Goal: Task Accomplishment & Management: Use online tool/utility

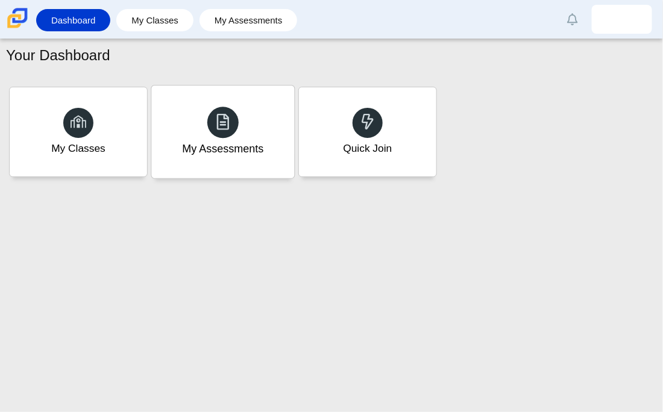
click at [259, 157] on div "My Assessments" at bounding box center [222, 132] width 143 height 93
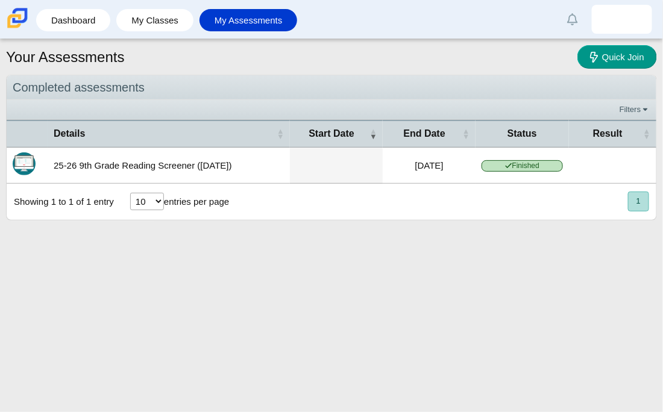
click at [194, 25] on li "My Classes" at bounding box center [157, 20] width 83 height 27
click at [161, 21] on link "My Classes" at bounding box center [154, 20] width 65 height 22
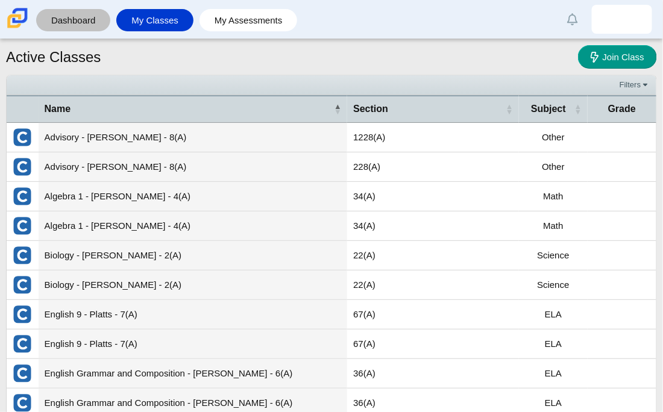
click at [90, 28] on link "Dashboard" at bounding box center [73, 20] width 62 height 22
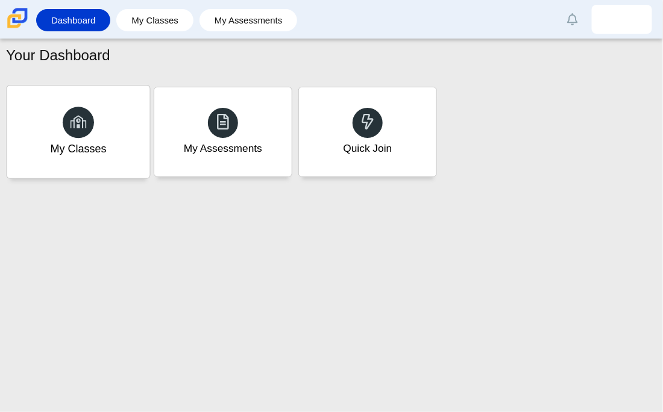
click at [84, 134] on div at bounding box center [78, 122] width 31 height 31
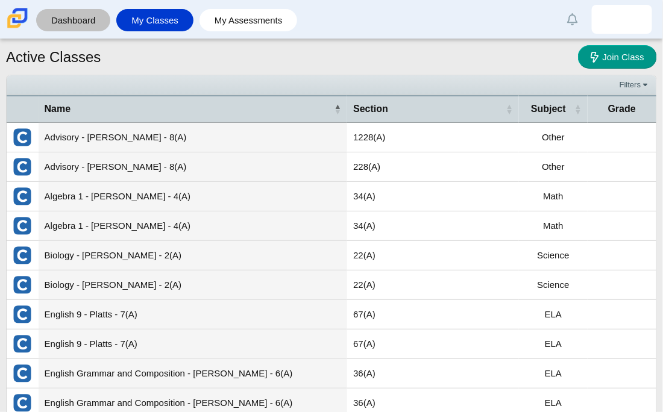
click at [80, 20] on link "Dashboard" at bounding box center [73, 20] width 62 height 22
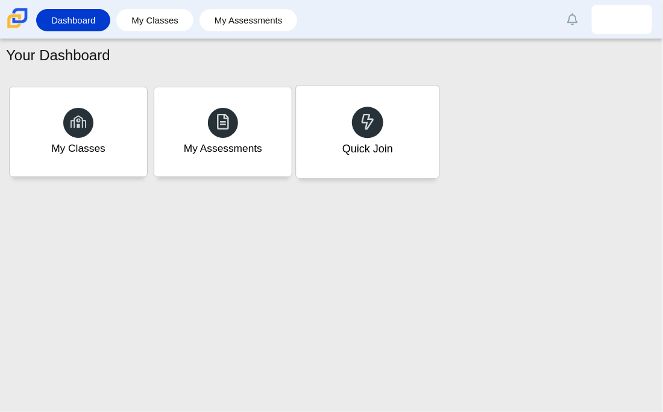
click at [320, 126] on div "Quick Join" at bounding box center [367, 132] width 143 height 93
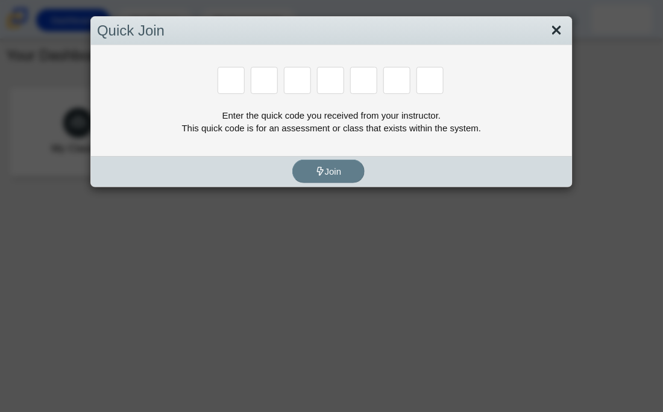
click at [549, 24] on link "Close" at bounding box center [556, 30] width 19 height 20
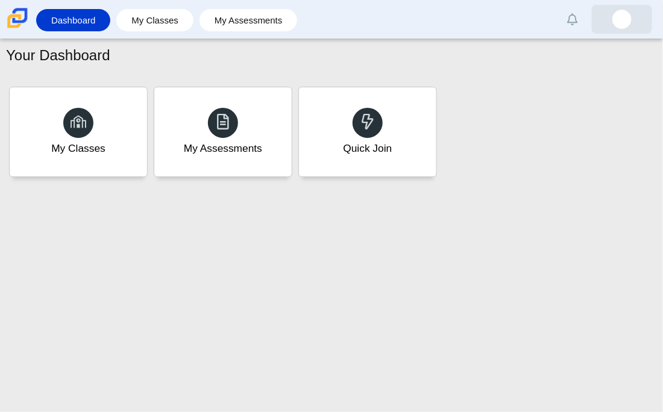
click at [626, 11] on img at bounding box center [621, 19] width 19 height 19
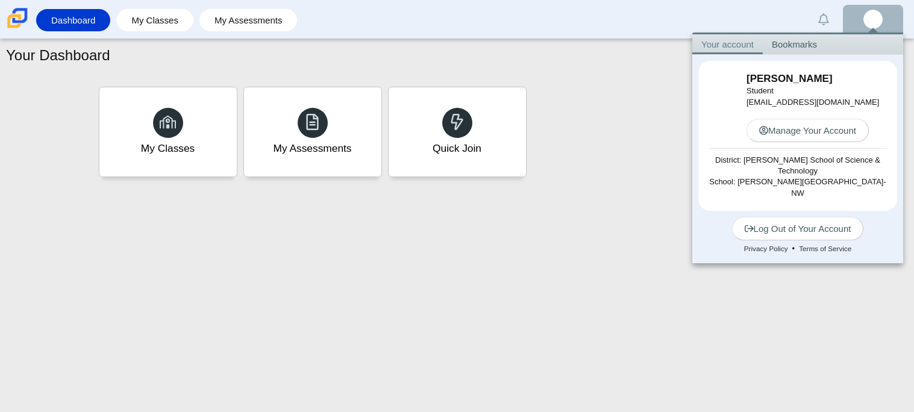
click at [496, 210] on div "Your Dashboard My Classes My Assessments Quick Join" at bounding box center [457, 225] width 914 height 373
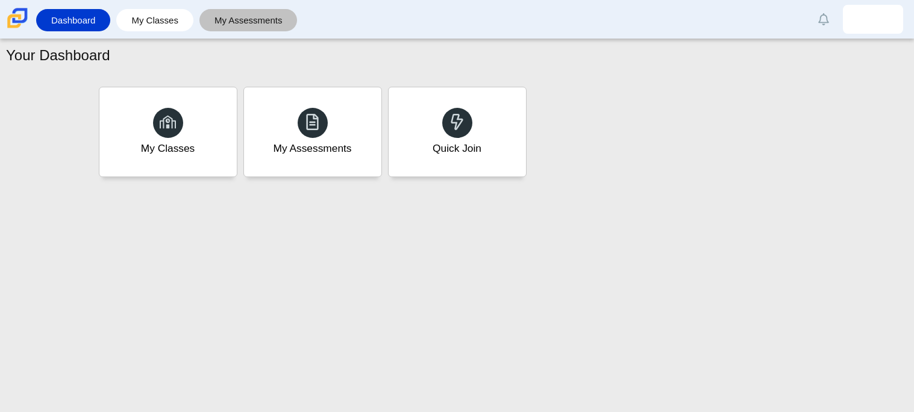
click at [214, 20] on link "My Assessments" at bounding box center [248, 20] width 86 height 22
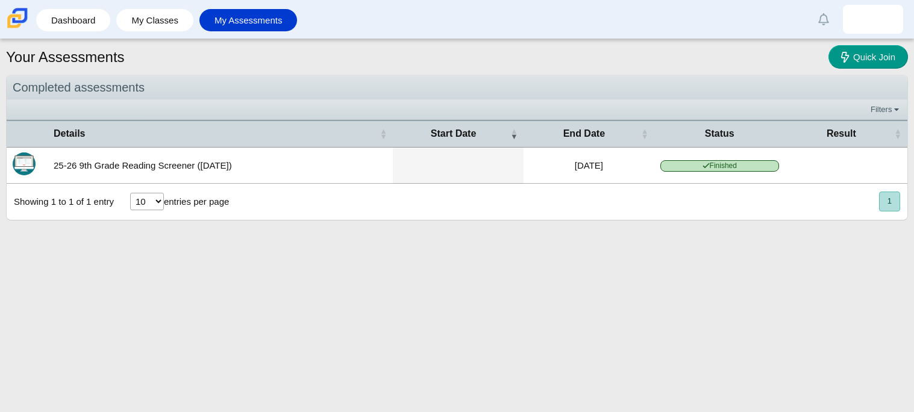
click at [115, 24] on li "Dashboard" at bounding box center [76, 20] width 80 height 27
click at [90, 25] on link "Dashboard" at bounding box center [73, 20] width 62 height 22
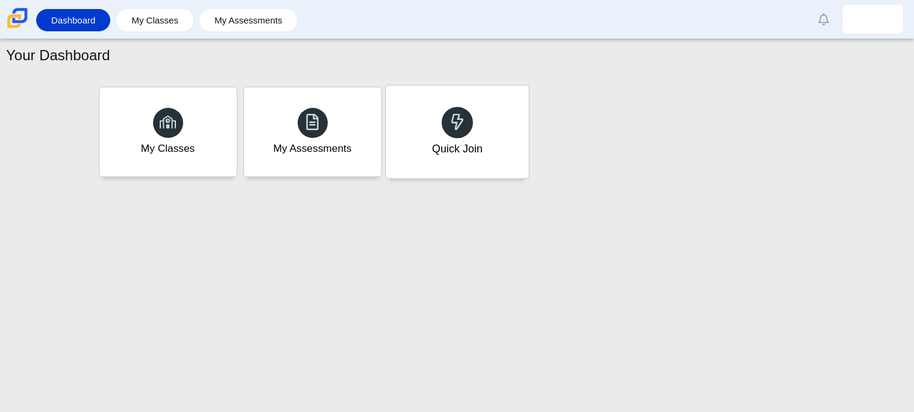
click at [399, 112] on div "Quick Join" at bounding box center [457, 132] width 143 height 93
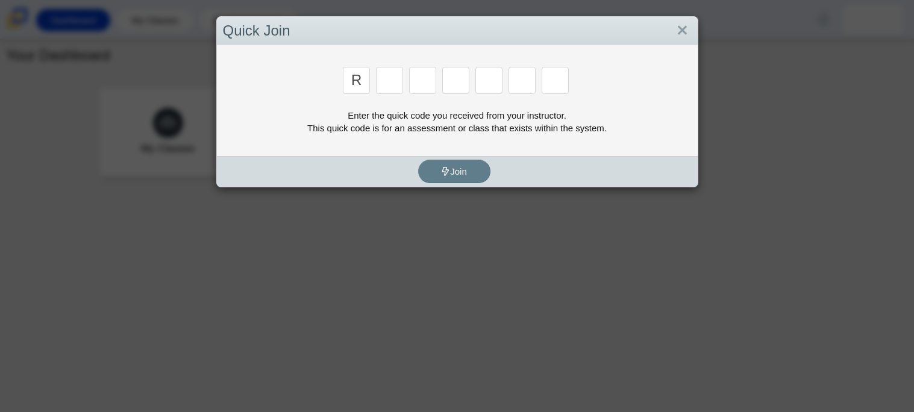
type input "r"
type input "9"
type input "e"
type input "x"
type input "2"
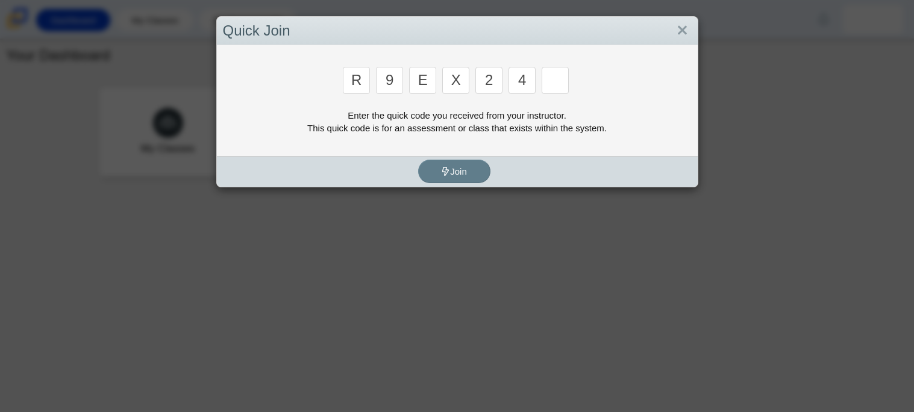
type input "4"
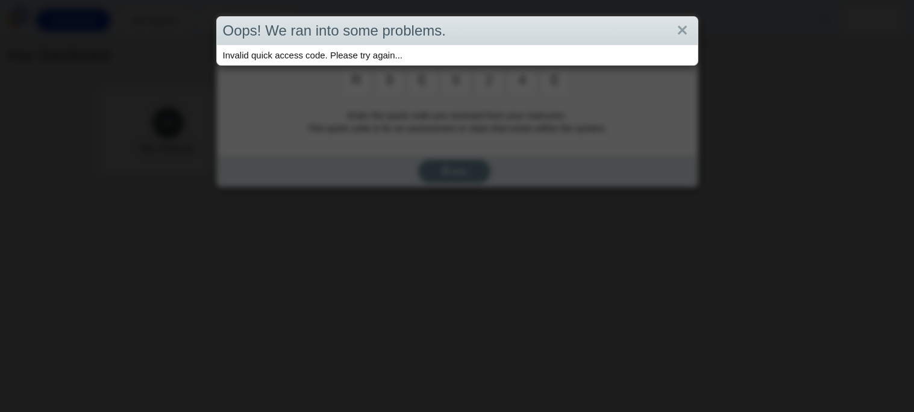
type input "e"
click at [585, 104] on div "Oops! We ran into some problems. Invalid quick access code. Please try again..." at bounding box center [457, 206] width 914 height 412
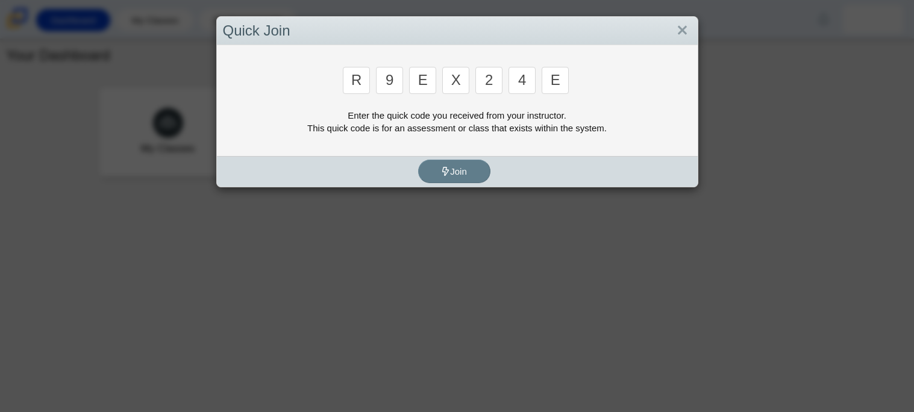
click at [399, 81] on input "9" at bounding box center [389, 80] width 27 height 27
type input "8"
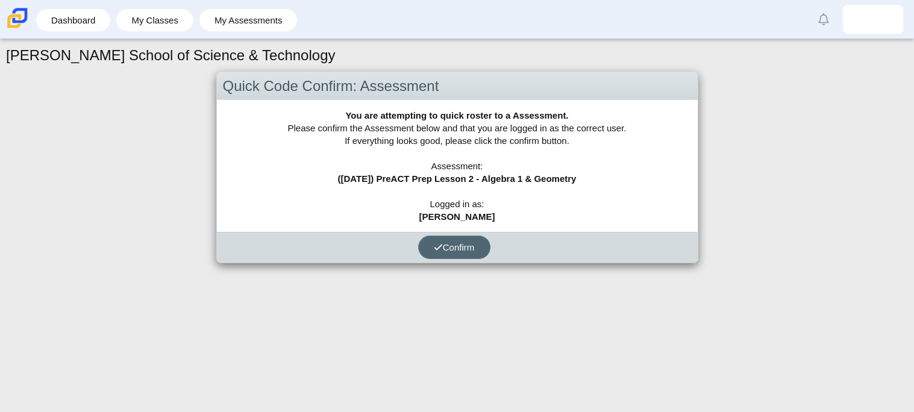
click at [458, 245] on span "Confirm" at bounding box center [454, 247] width 41 height 10
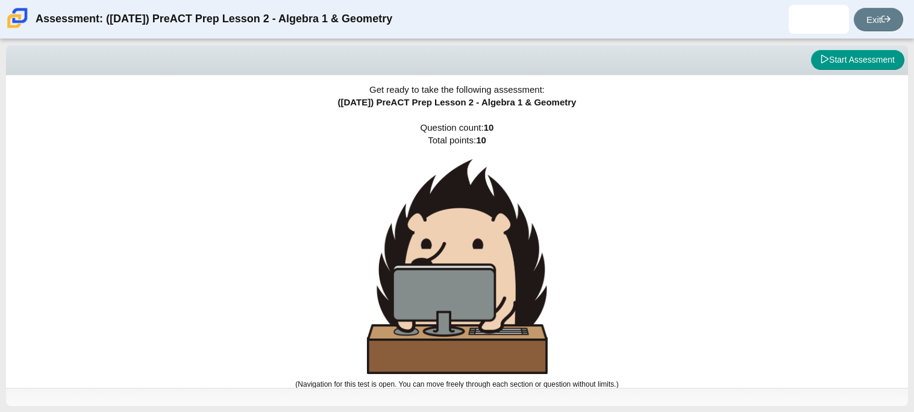
scroll to position [7, 0]
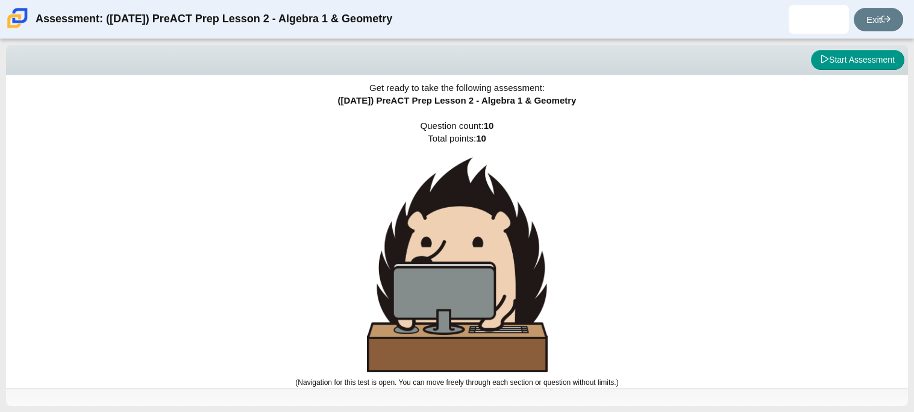
click at [458, 304] on img at bounding box center [457, 264] width 181 height 215
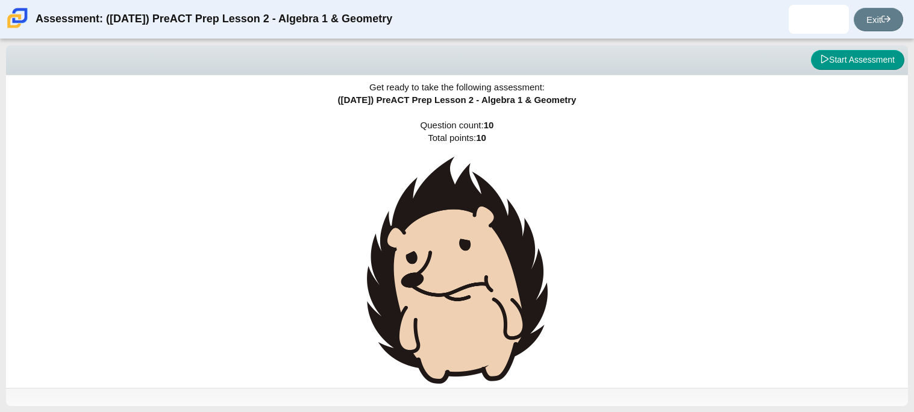
scroll to position [19, 0]
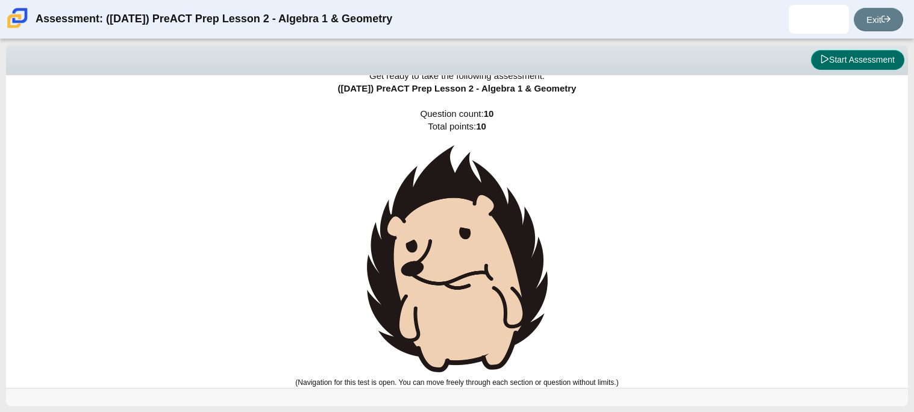
click at [847, 58] on button "Start Assessment" at bounding box center [857, 60] width 93 height 20
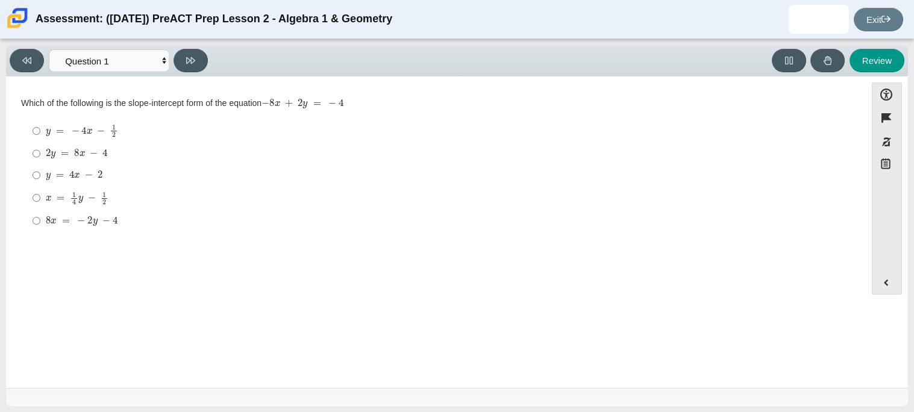
click at [169, 63] on div "Viewing Question 1 of 10 in Pacing Mode Questions Question 1 Question 2 Questio…" at bounding box center [111, 60] width 203 height 23
click at [158, 63] on select "Questions Question 1 Question 2 Question 3 Question 4 Question 5 Question 6 Que…" at bounding box center [109, 60] width 120 height 22
click at [49, 49] on select "Questions Question 1 Question 2 Question 3 Question 4 Question 5 Question 6 Que…" at bounding box center [109, 60] width 120 height 22
click at [117, 47] on div "Viewing Question 3 of 10 in Pacing Mode Questions Question 1 Question 2 Questio…" at bounding box center [457, 60] width 902 height 31
click at [117, 49] on select "Questions Question 1 Question 2 Question 3 Question 4 Question 5 Question 6 Que…" at bounding box center [109, 60] width 120 height 22
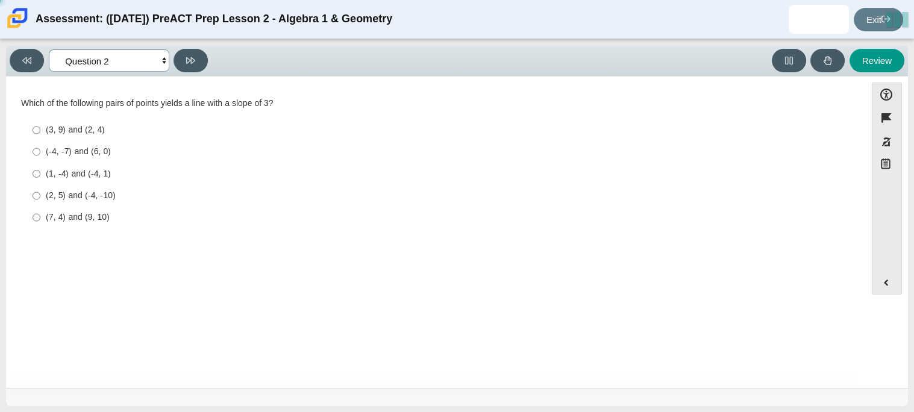
click at [49, 49] on select "Questions Question 1 Question 2 Question 3 Question 4 Question 5 Question 6 Que…" at bounding box center [109, 60] width 120 height 22
click at [134, 53] on select "Questions Question 1 Question 2 Question 3 Question 4 Question 5 Question 6 Que…" at bounding box center [109, 60] width 120 height 22
click at [49, 49] on select "Questions Question 1 Question 2 Question 3 Question 4 Question 5 Question 6 Que…" at bounding box center [109, 60] width 120 height 22
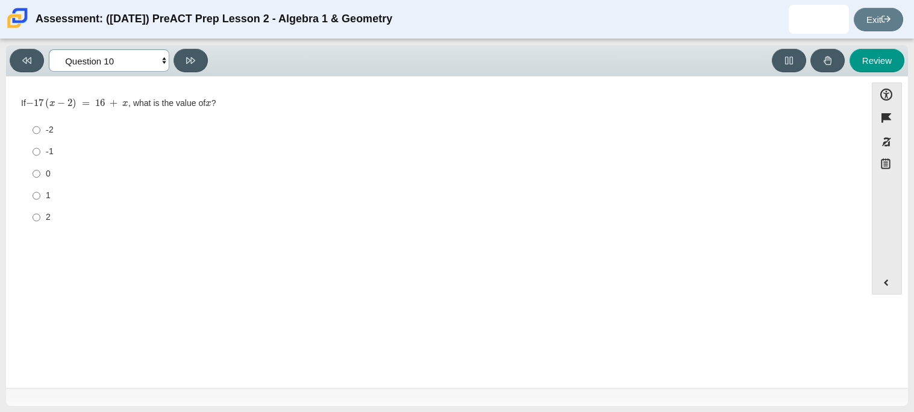
click at [130, 53] on select "Questions Question 1 Question 2 Question 3 Question 4 Question 5 Question 6 Que…" at bounding box center [109, 60] width 120 height 22
click at [49, 49] on select "Questions Question 1 Question 2 Question 3 Question 4 Question 5 Question 6 Que…" at bounding box center [109, 60] width 120 height 22
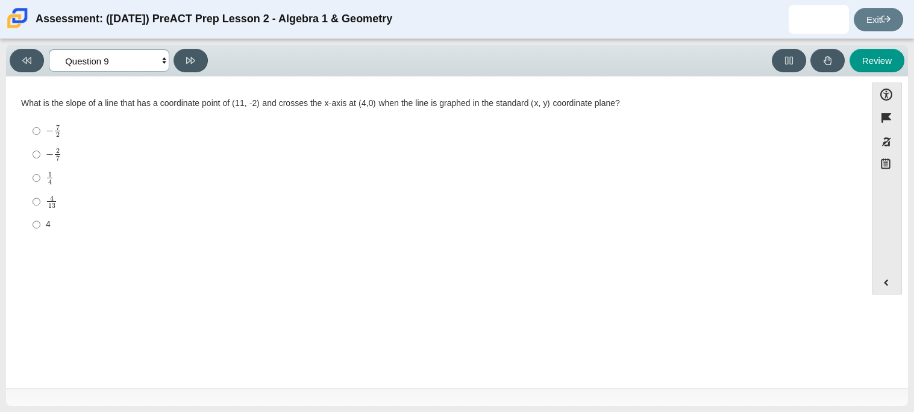
click at [116, 60] on select "Questions Question 1 Question 2 Question 3 Question 4 Question 5 Question 6 Que…" at bounding box center [109, 60] width 120 height 22
click at [49, 49] on select "Questions Question 1 Question 2 Question 3 Question 4 Question 5 Question 6 Que…" at bounding box center [109, 60] width 120 height 22
click at [101, 70] on select "Questions Question 1 Question 2 Question 3 Question 4 Question 5 Question 6 Que…" at bounding box center [109, 60] width 120 height 22
click at [49, 49] on select "Questions Question 1 Question 2 Question 3 Question 4 Question 5 Question 6 Que…" at bounding box center [109, 60] width 120 height 22
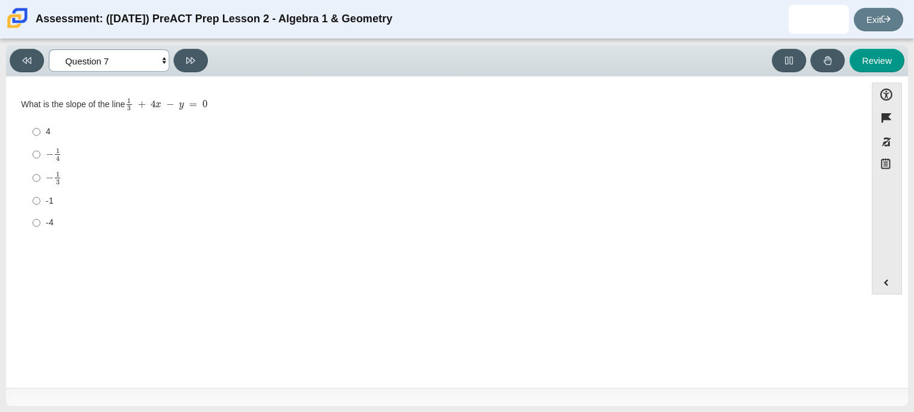
click at [142, 58] on select "Questions Question 1 Question 2 Question 3 Question 4 Question 5 Question 6 Que…" at bounding box center [109, 60] width 120 height 22
select select "bbf5d072-3e0b-44c4-9a12-6e7c9033f65b"
click at [49, 49] on select "Questions Question 1 Question 2 Question 3 Question 4 Question 5 Question 6 Que…" at bounding box center [109, 60] width 120 height 22
click at [70, 228] on mjx-container "8 x = − 2 y − 4" at bounding box center [82, 219] width 72 height 23
click at [40, 228] on input "8 x = − 2 y − 4 8 x = − 2 y − 4" at bounding box center [37, 221] width 8 height 22
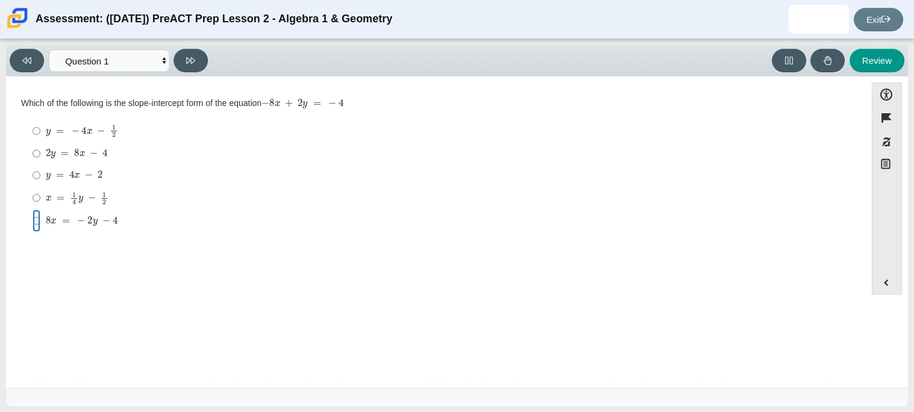
radio input "true"
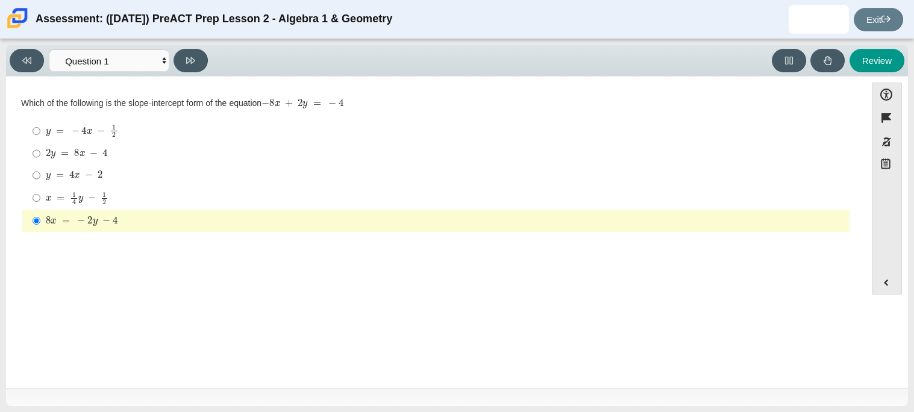
click at [245, 102] on div "Which of the following is the slope-intercept form of the equation − 8 x + 2 y …" at bounding box center [435, 104] width 829 height 12
click at [195, 63] on button at bounding box center [190, 60] width 34 height 23
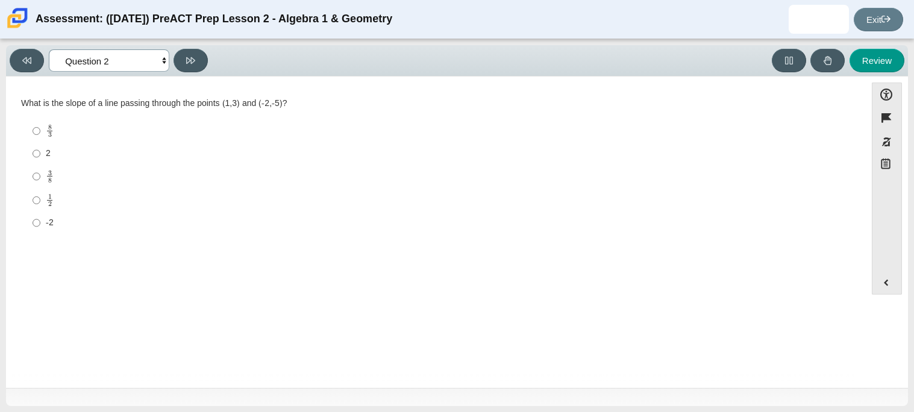
click at [52, 58] on select "Questions Question 1 Question 2 Question 3 Question 4 Question 5 Question 6 Que…" at bounding box center [109, 60] width 120 height 22
click at [27, 65] on button at bounding box center [27, 60] width 34 height 23
select select "bbf5d072-3e0b-44c4-9a12-6e7c9033f65b"
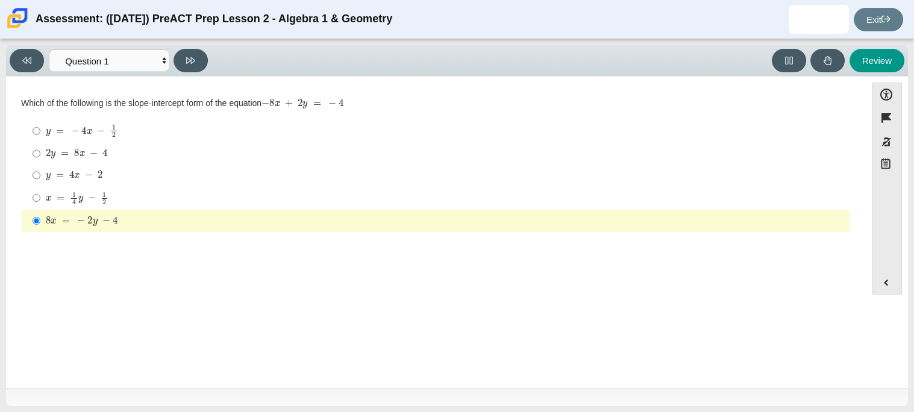
click at [101, 162] on mjx-container "2 y = 8 x − 4" at bounding box center [77, 152] width 62 height 23
click at [40, 162] on input "2 y = 8 x − 4 2 y = 8 x − 4" at bounding box center [37, 154] width 8 height 22
radio input "true"
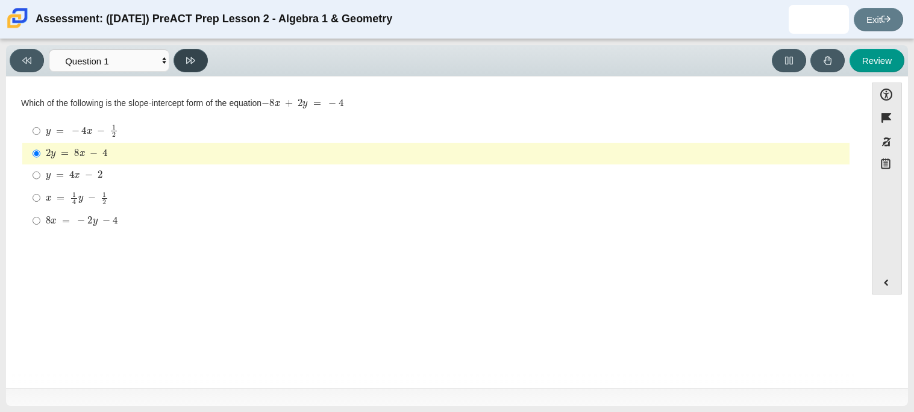
click at [184, 66] on button at bounding box center [190, 60] width 34 height 23
select select "ed62e223-81bd-4cbf-ab48-ab975844bd1f"
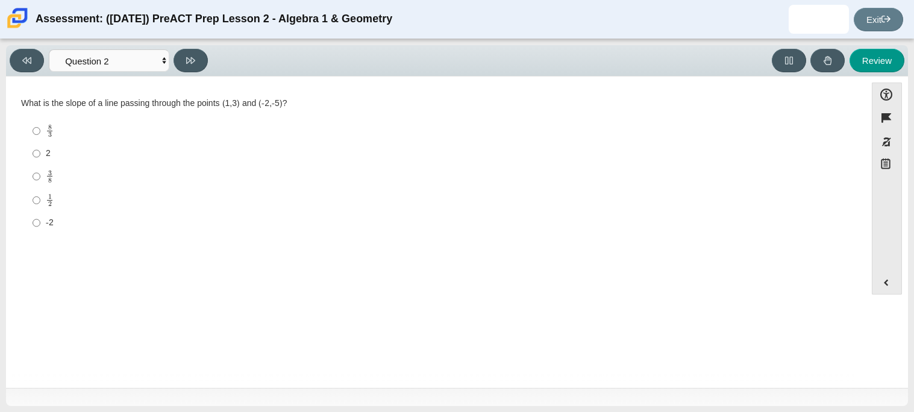
click at [179, 170] on div "3 8" at bounding box center [445, 177] width 799 height 14
click at [40, 170] on input "3 8 3 eighths" at bounding box center [37, 175] width 8 height 23
radio input "true"
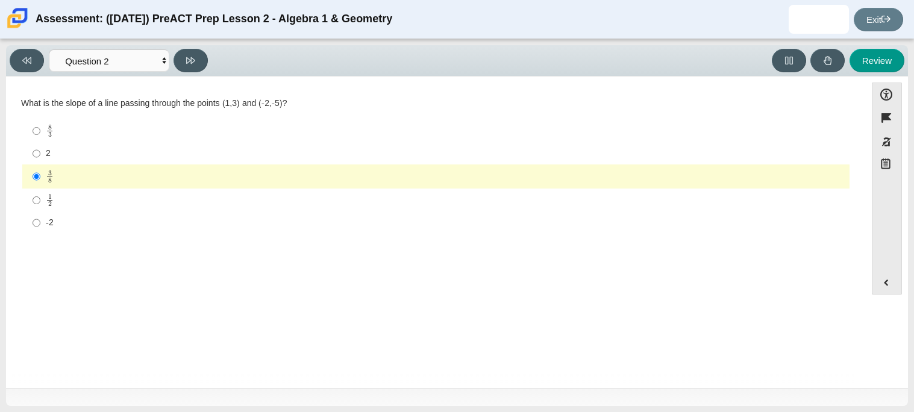
click at [109, 180] on div "3 8" at bounding box center [445, 177] width 799 height 14
click at [40, 180] on input "3 8 3 eighths" at bounding box center [37, 175] width 8 height 23
click at [122, 154] on div "2" at bounding box center [445, 154] width 799 height 12
click at [40, 154] on input "2 2" at bounding box center [37, 154] width 8 height 22
radio input "true"
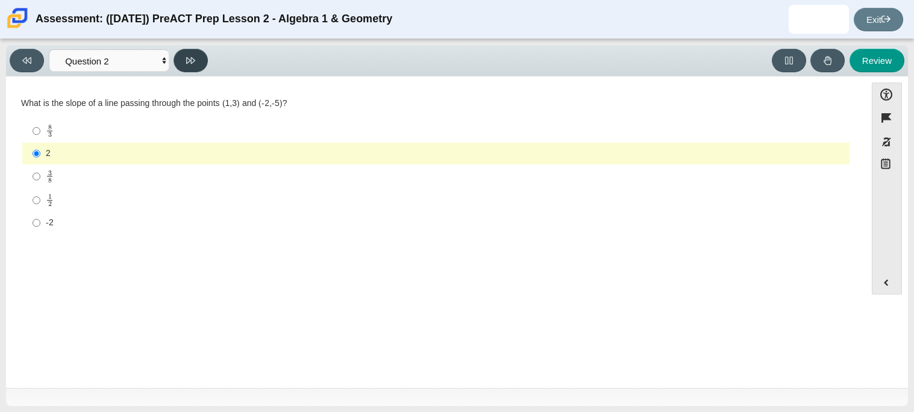
click at [190, 61] on icon at bounding box center [190, 60] width 9 height 7
select select "97f4f5fa-a52e-4fed-af51-565bfcdf47cb"
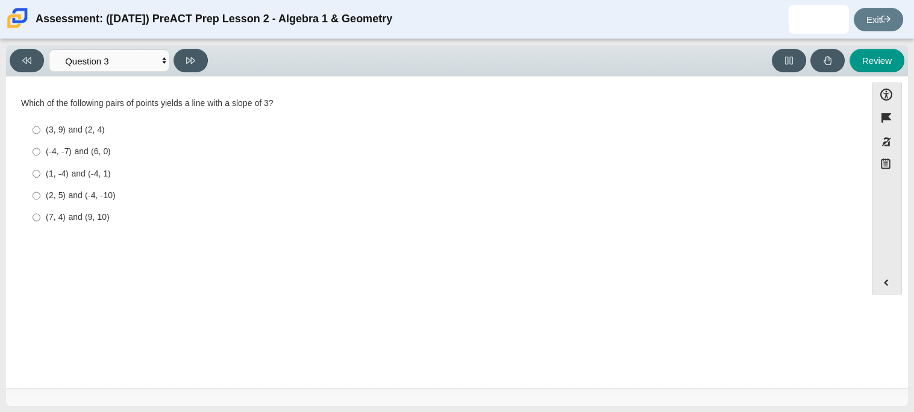
click at [90, 168] on div "(1, -4) and (-4, 1)" at bounding box center [445, 174] width 799 height 12
click at [40, 167] on input "(1, -4) and (-4, 1) (1, -4) and (-4, 1)" at bounding box center [37, 174] width 8 height 22
radio input "true"
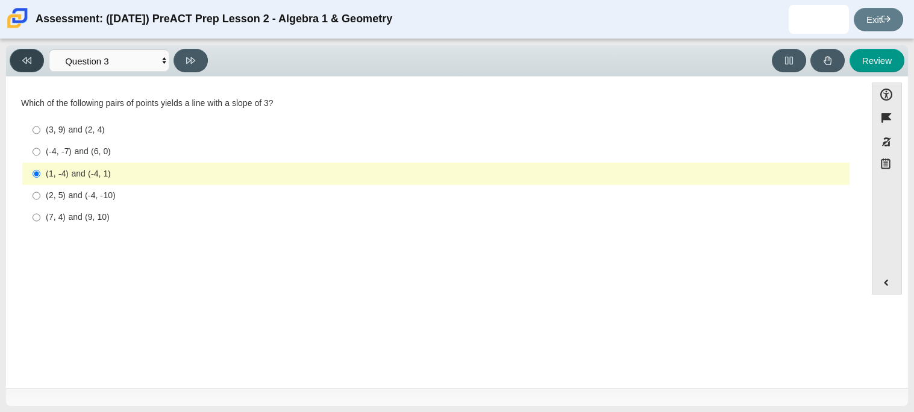
click at [36, 53] on button at bounding box center [27, 60] width 34 height 23
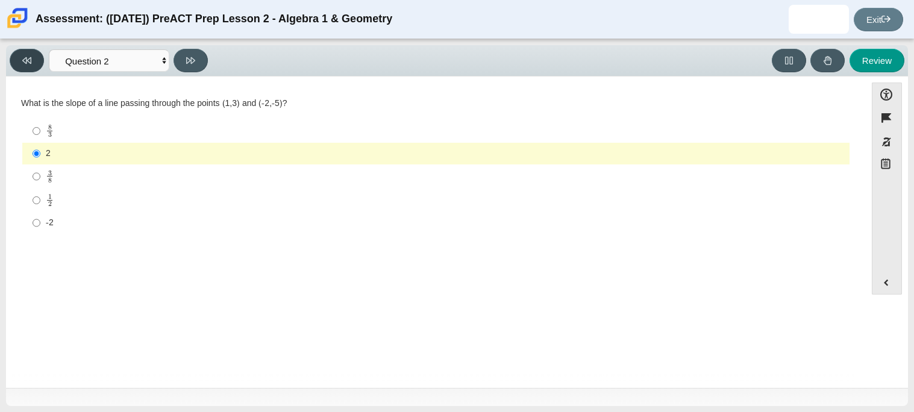
click at [33, 58] on button at bounding box center [27, 60] width 34 height 23
click at [201, 62] on button at bounding box center [190, 60] width 34 height 23
select select "ed62e223-81bd-4cbf-ab48-ab975844bd1f"
click at [171, 227] on div "-2" at bounding box center [445, 223] width 799 height 12
click at [40, 227] on input "-2 -2" at bounding box center [37, 223] width 8 height 22
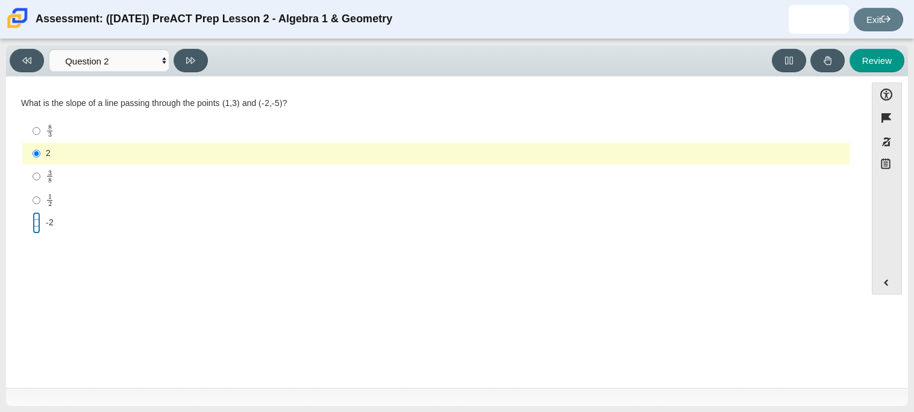
radio input "true"
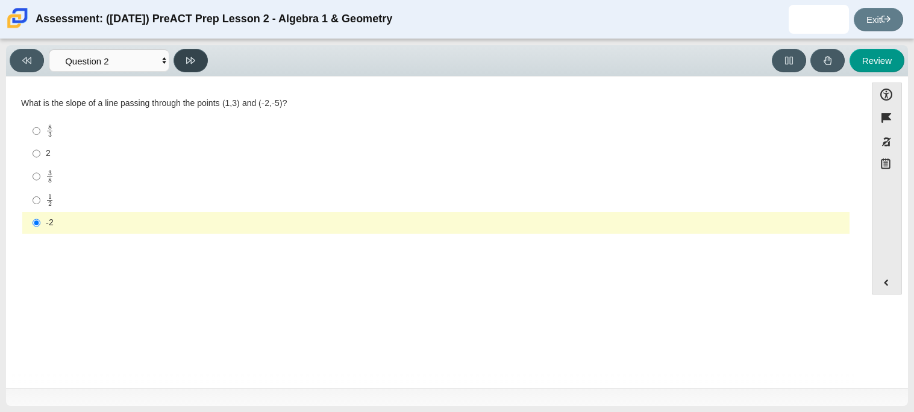
click at [190, 65] on button at bounding box center [190, 60] width 34 height 23
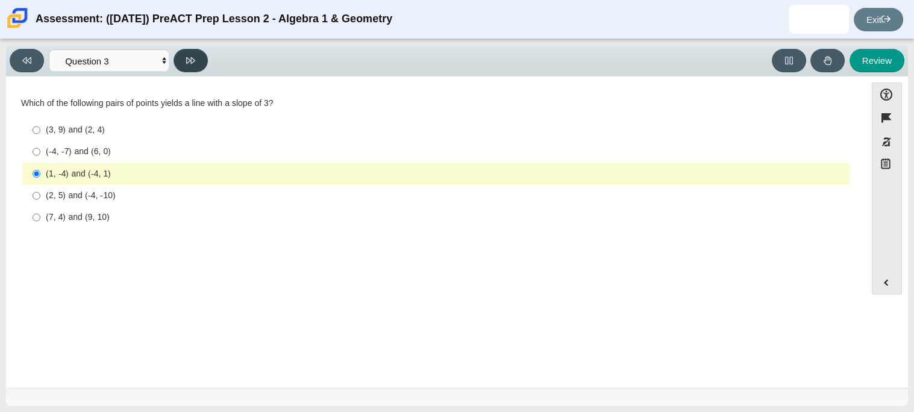
click at [190, 65] on button at bounding box center [190, 60] width 34 height 23
select select "89427bb7-e313-4f00-988f-8b8255897029"
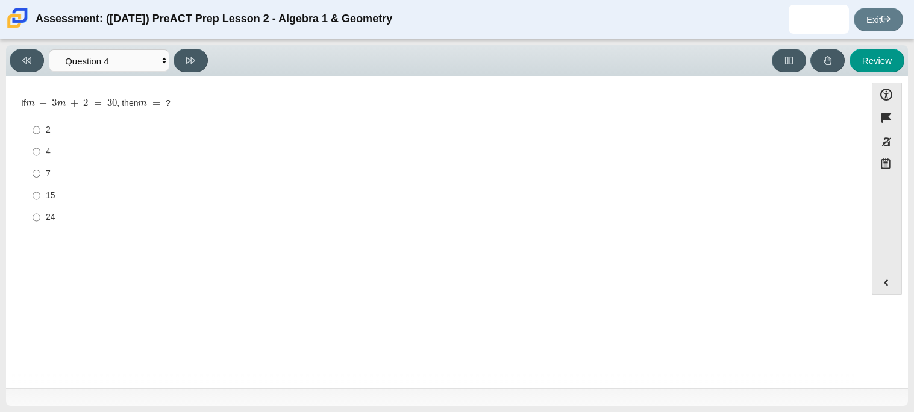
click at [54, 177] on div "7" at bounding box center [445, 174] width 799 height 12
click at [40, 177] on input "7 7" at bounding box center [37, 174] width 8 height 22
radio input "true"
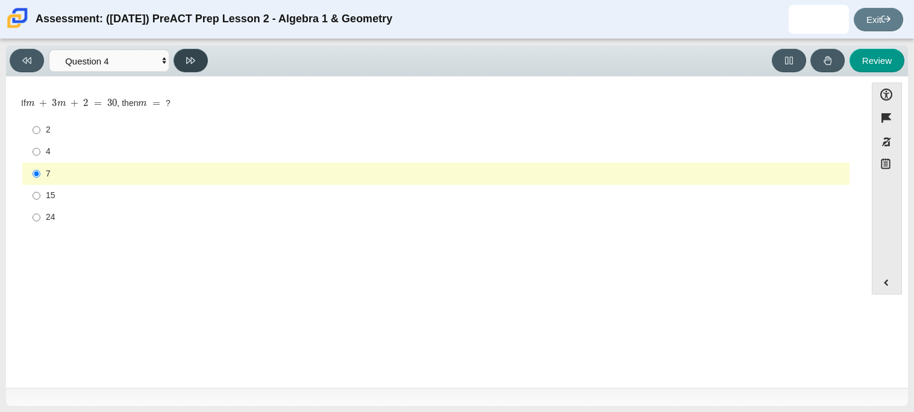
click at [192, 65] on button at bounding box center [190, 60] width 34 height 23
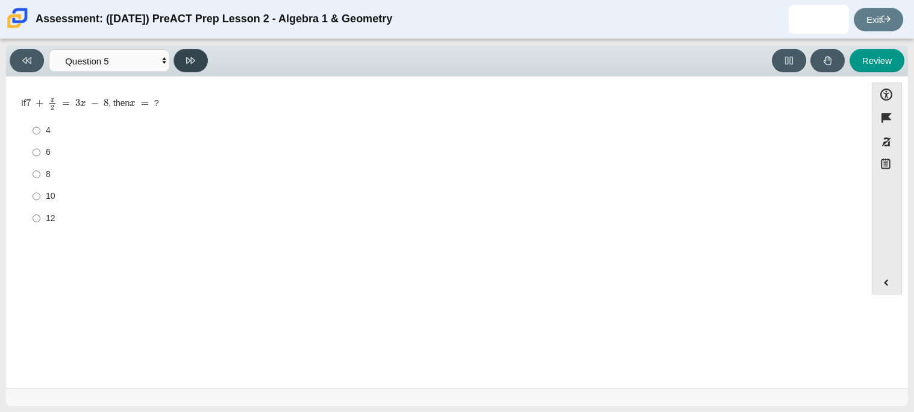
click at [181, 52] on button at bounding box center [190, 60] width 34 height 23
click at [112, 67] on select "Questions Question 1 Question 2 Question 3 Question 4 Question 5 Question 6 Que…" at bounding box center [109, 60] width 120 height 22
click at [49, 49] on select "Questions Question 1 Question 2 Question 3 Question 4 Question 5 Question 6 Que…" at bounding box center [109, 60] width 120 height 22
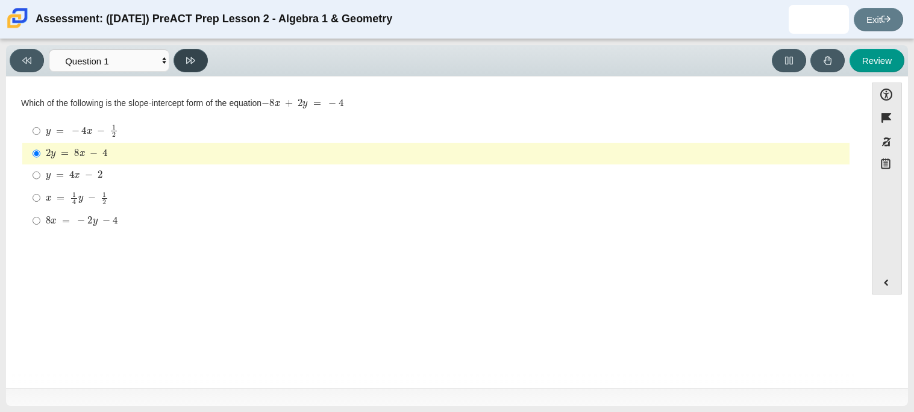
click at [188, 51] on button at bounding box center [190, 60] width 34 height 23
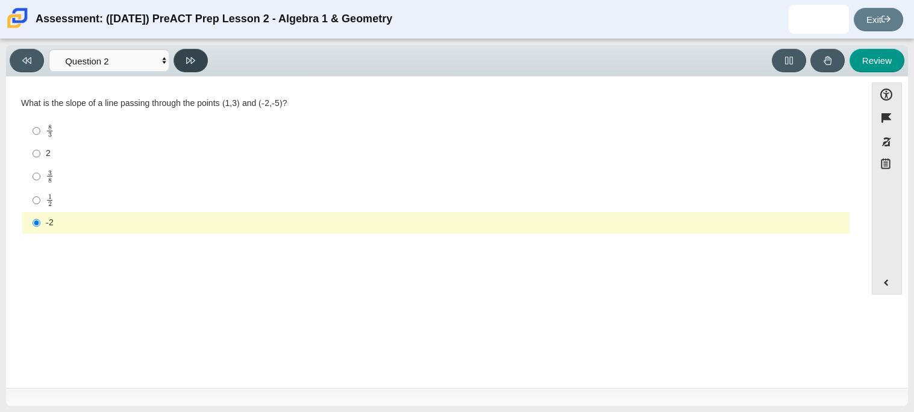
click at [188, 51] on button at bounding box center [190, 60] width 34 height 23
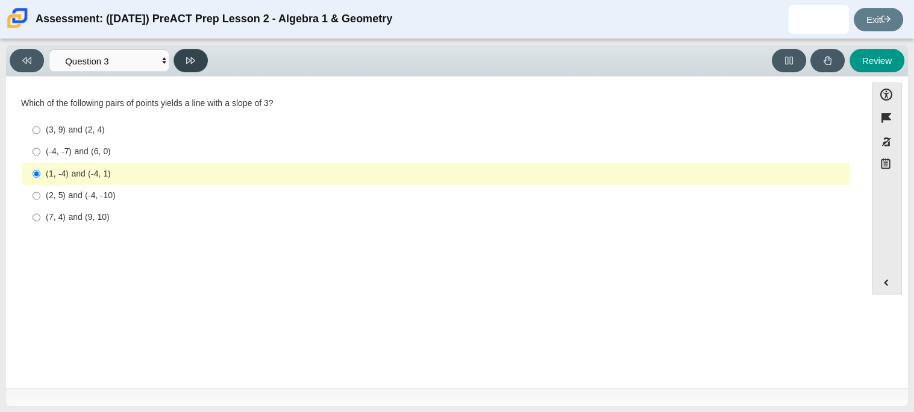
click at [188, 51] on button at bounding box center [190, 60] width 34 height 23
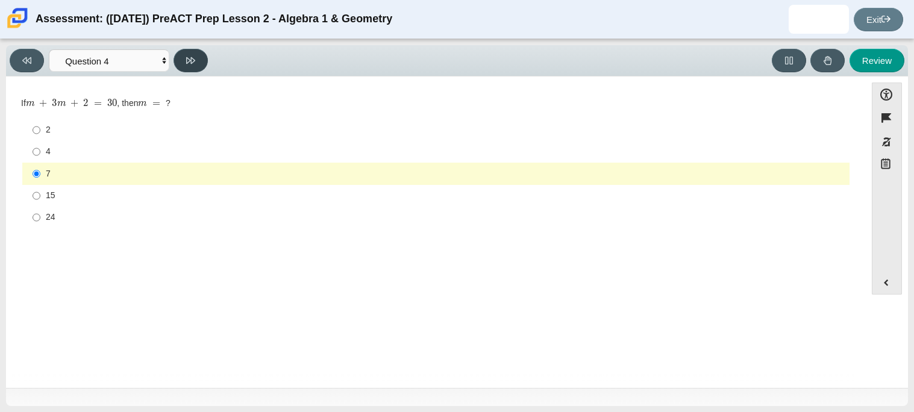
click at [188, 51] on button at bounding box center [190, 60] width 34 height 23
select select "489dcffd-4e6a-49cf-a9d6-ad1d4a911a4e"
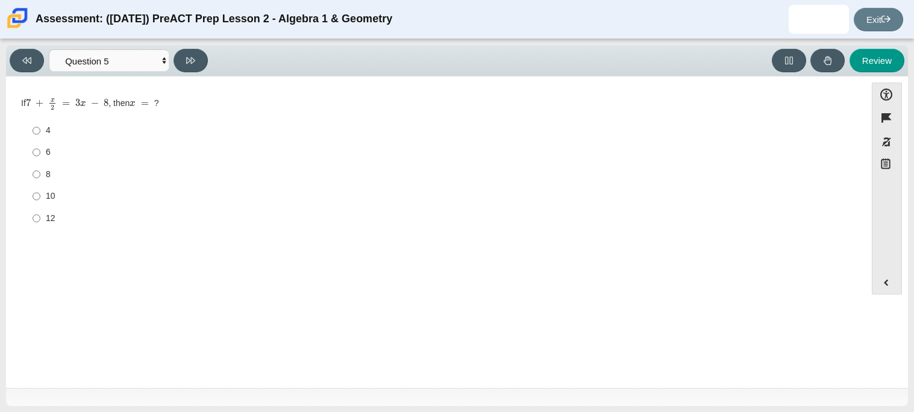
click at [122, 121] on label "4 4" at bounding box center [436, 131] width 825 height 22
click at [40, 121] on input "4 4" at bounding box center [37, 131] width 8 height 22
radio input "true"
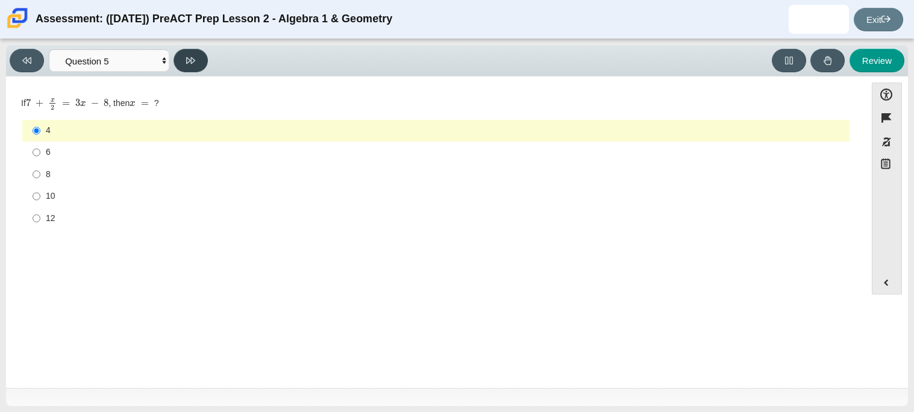
click at [192, 61] on icon at bounding box center [190, 60] width 9 height 7
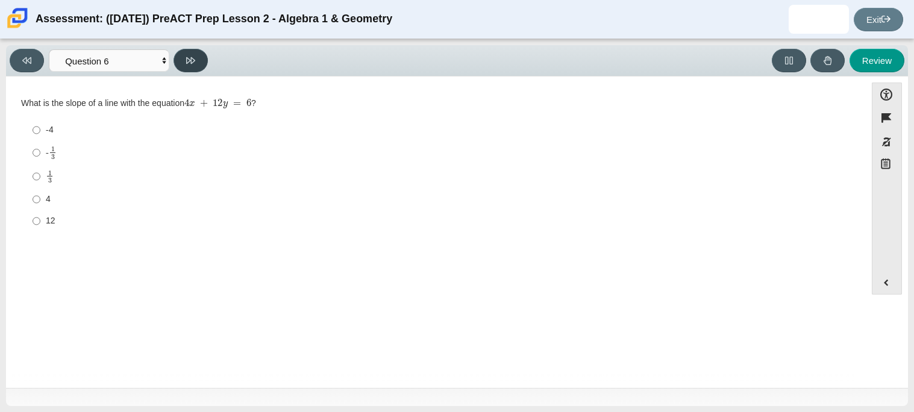
click at [192, 61] on icon at bounding box center [190, 60] width 9 height 7
select select "ce81fe10-bf29-4b5e-8bd7-4f47f2fed4d8"
click at [269, 102] on mjx-math "Assessment items" at bounding box center [260, 104] width 67 height 10
